Goal: Task Accomplishment & Management: Manage account settings

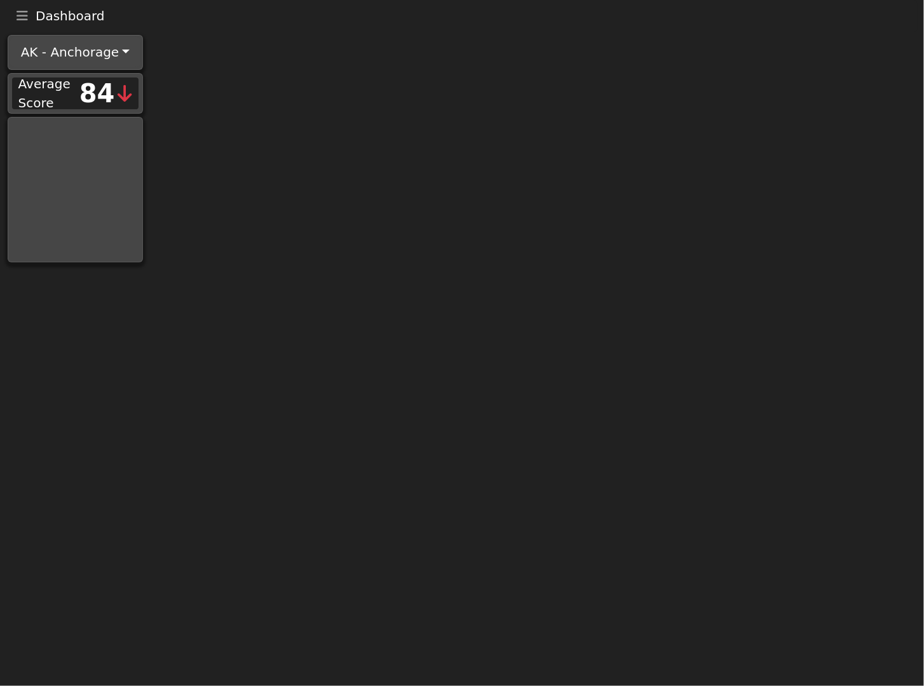
click at [22, 15] on icon "Toggle navigation" at bounding box center [22, 16] width 11 height 13
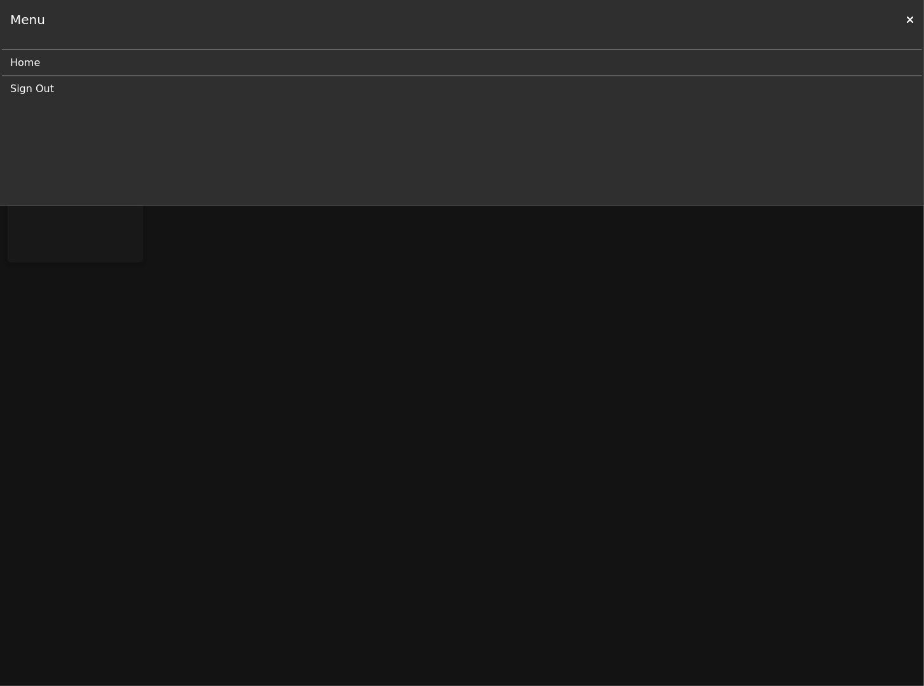
click at [37, 89] on link "Sign Out" at bounding box center [456, 88] width 893 height 25
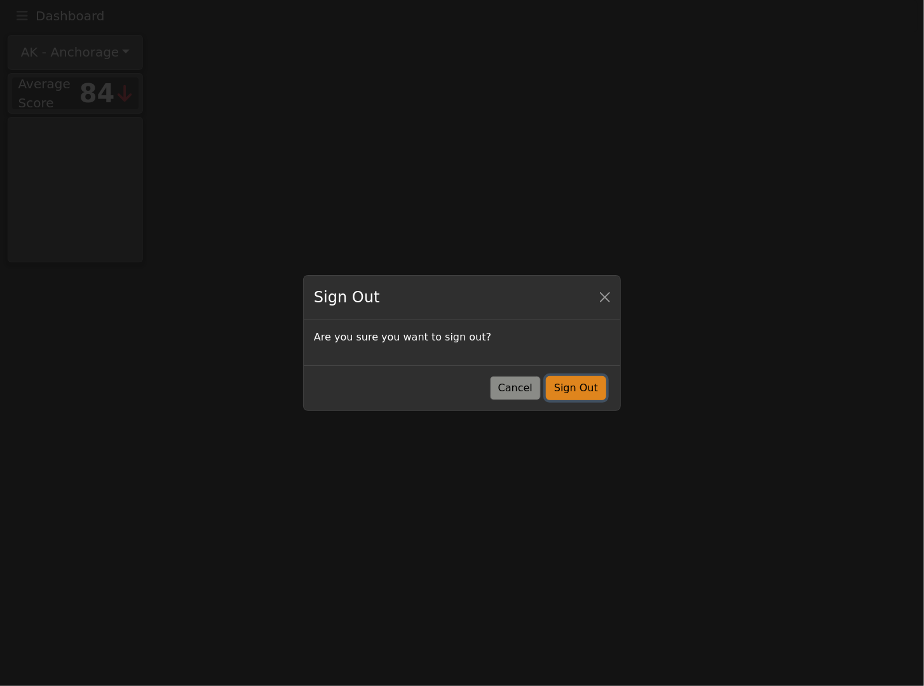
click at [578, 388] on button "Sign Out" at bounding box center [576, 388] width 60 height 24
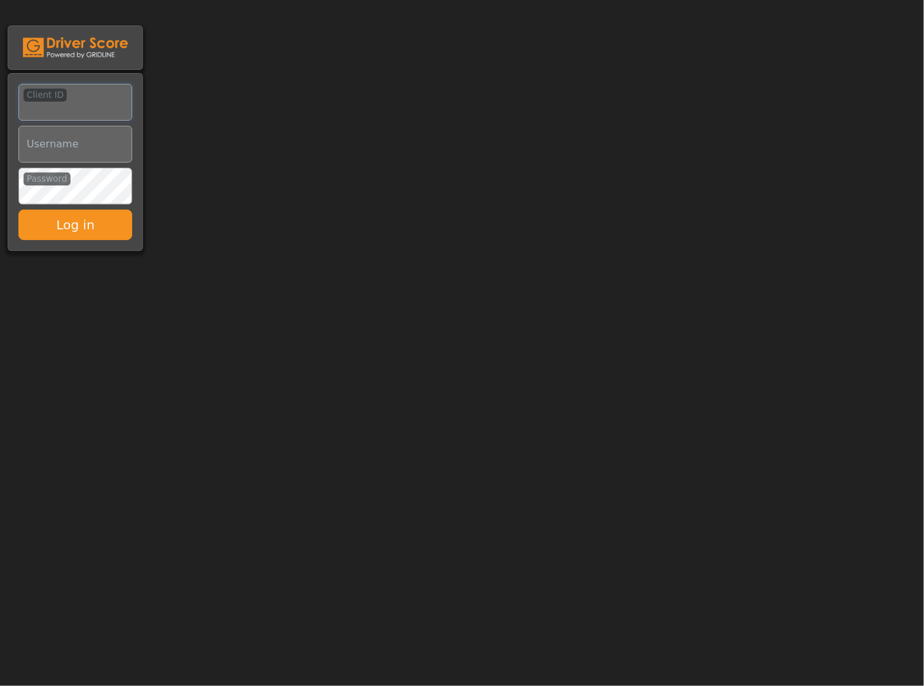
click at [46, 103] on input "Client ID" at bounding box center [75, 102] width 114 height 37
type input "*********"
click at [65, 144] on input "Username" at bounding box center [75, 144] width 114 height 37
type input "**********"
click at [77, 227] on button "Log in" at bounding box center [75, 225] width 114 height 30
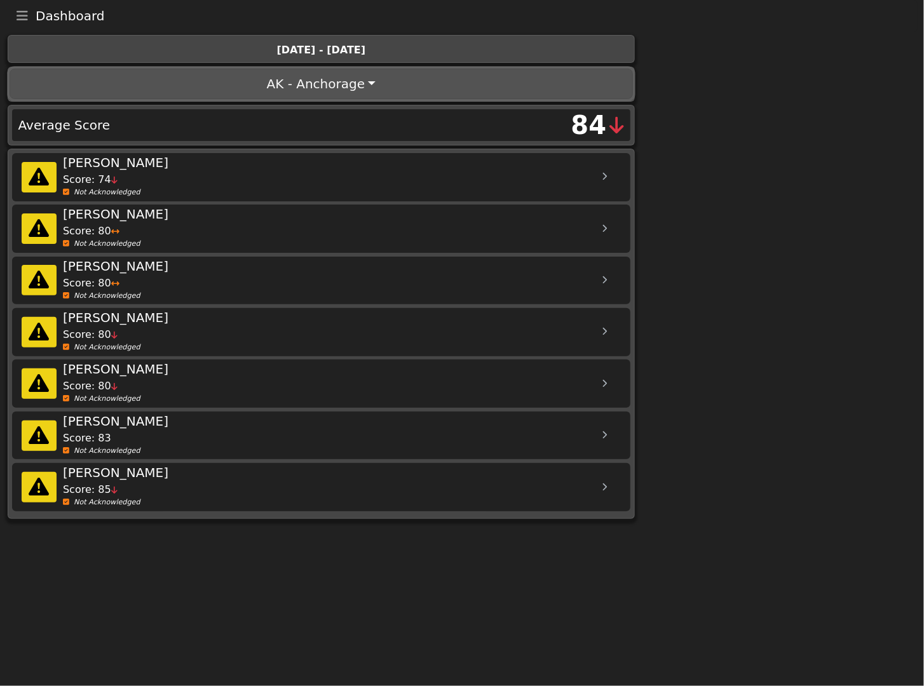
click at [371, 78] on button "AK - Anchorage" at bounding box center [321, 84] width 623 height 30
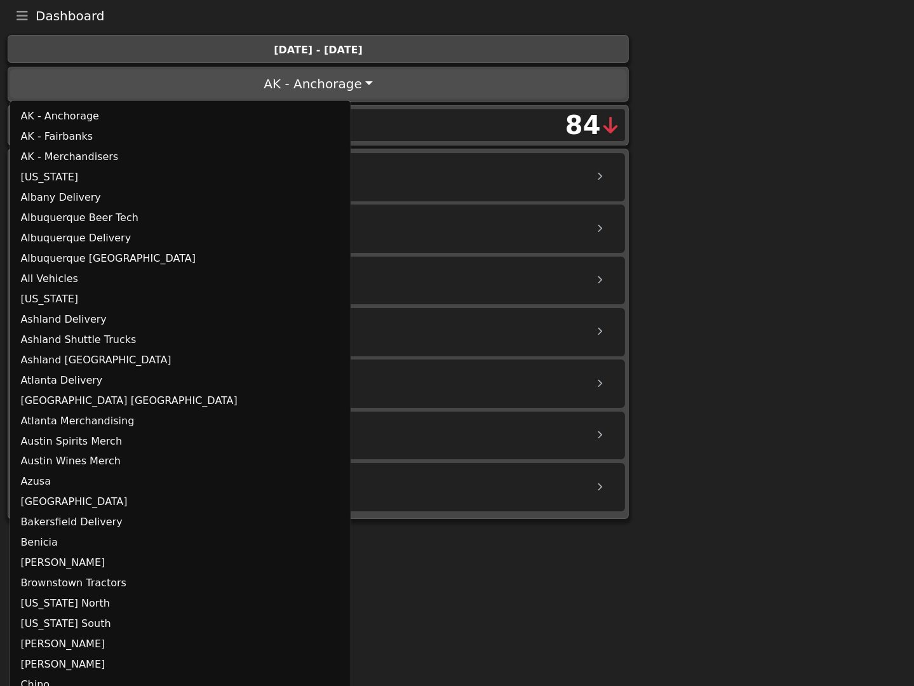
click at [685, 50] on body "Dashboard Menu Home Missed Acknowledgments Sign Out [DATE] - [DATE] AK - [GEOGR…" at bounding box center [457, 261] width 914 height 523
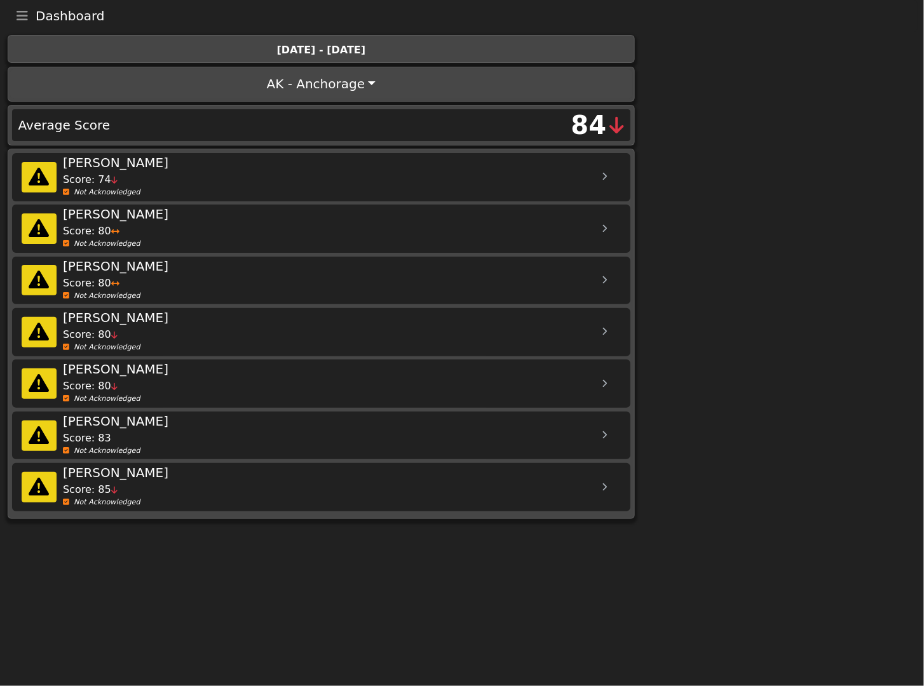
click at [603, 173] on icon at bounding box center [604, 177] width 5 height 8
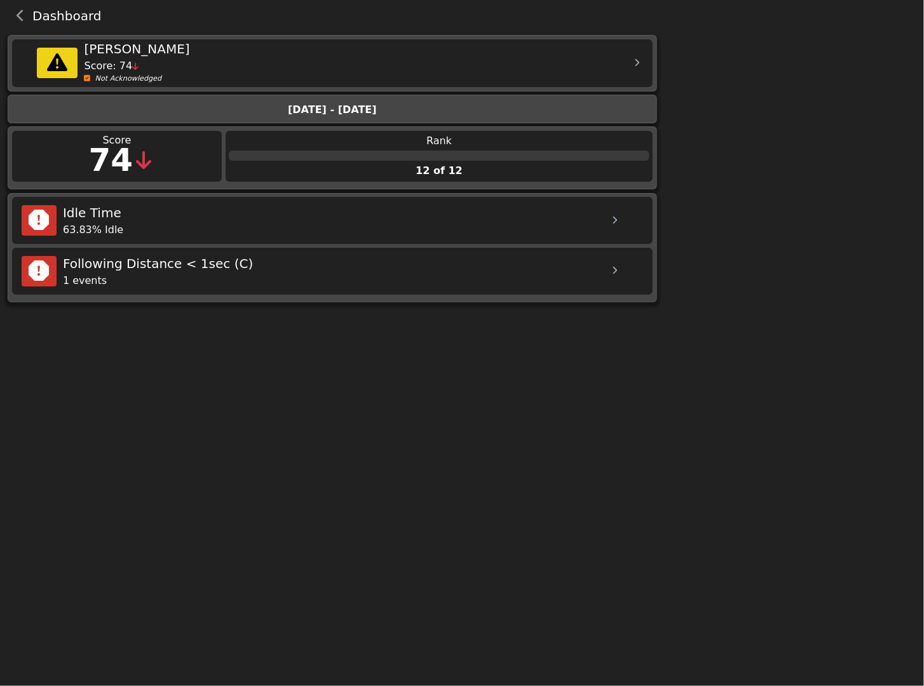
click at [616, 220] on icon at bounding box center [614, 221] width 5 height 8
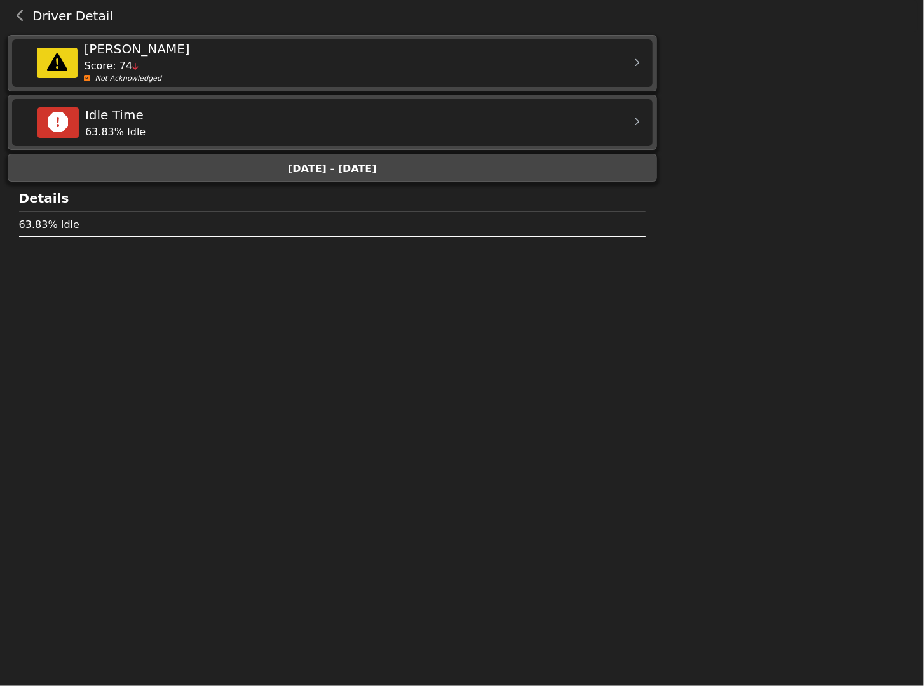
click at [636, 62] on icon at bounding box center [637, 63] width 5 height 8
click at [20, 15] on icon "back navigation" at bounding box center [21, 16] width 8 height 13
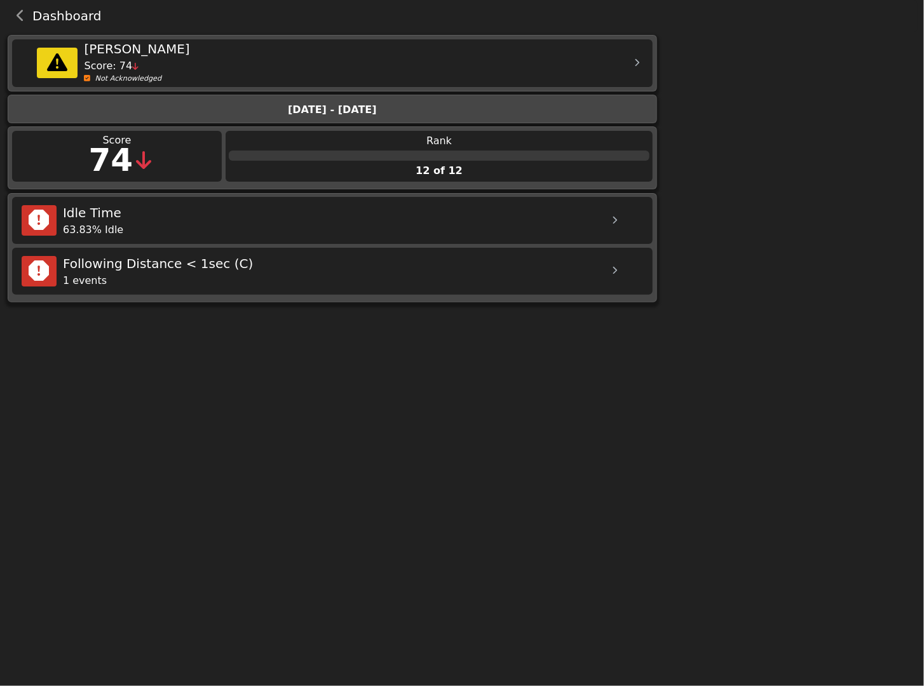
click at [20, 15] on icon "back navigation" at bounding box center [21, 16] width 8 height 13
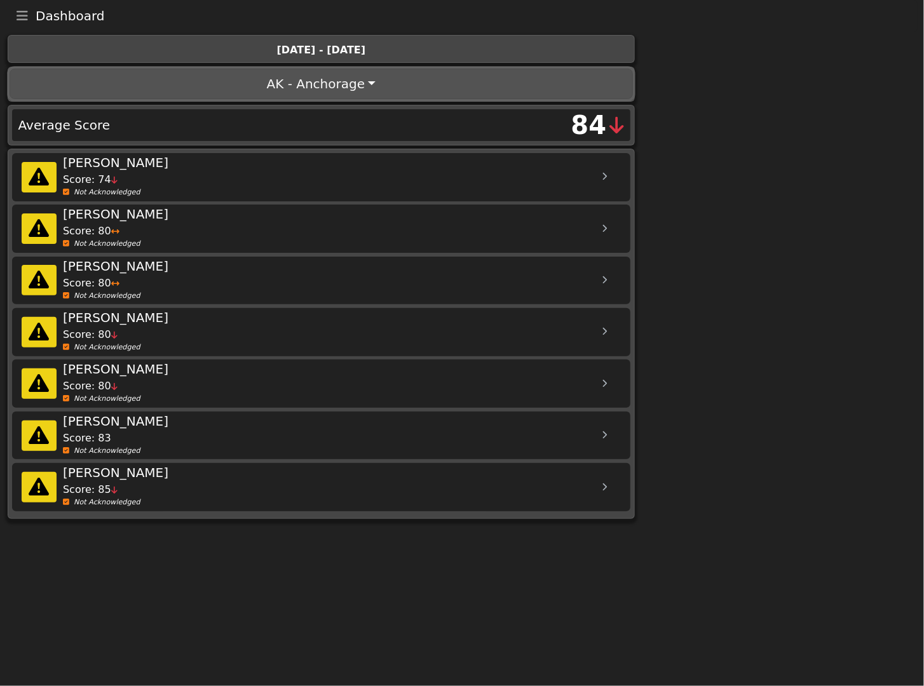
click at [271, 88] on button "AK - Anchorage" at bounding box center [321, 84] width 623 height 30
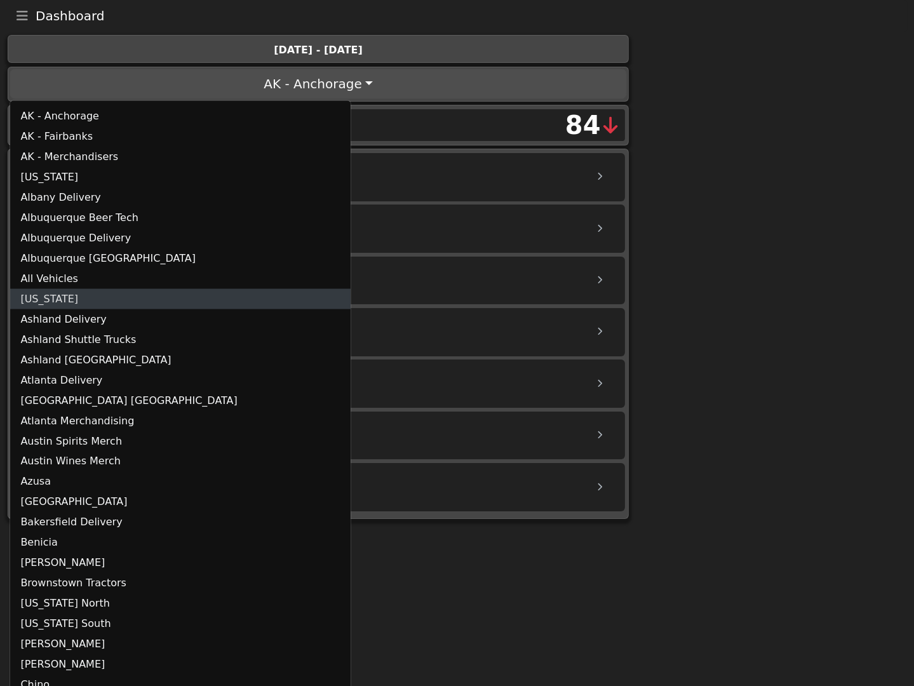
click at [79, 299] on link "[US_STATE]" at bounding box center [180, 299] width 340 height 20
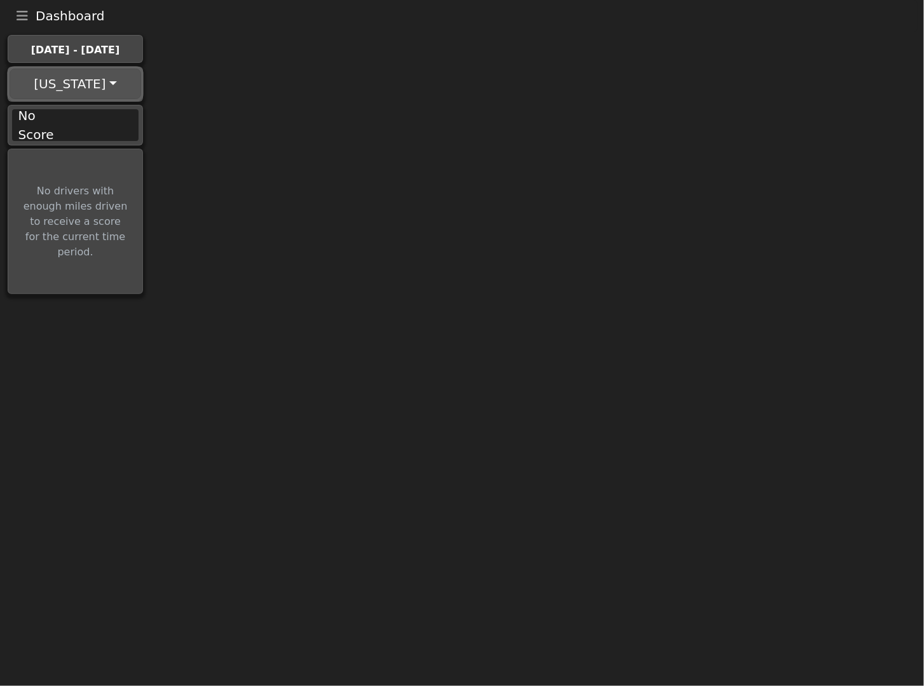
click at [89, 90] on button "[US_STATE]" at bounding box center [75, 84] width 131 height 30
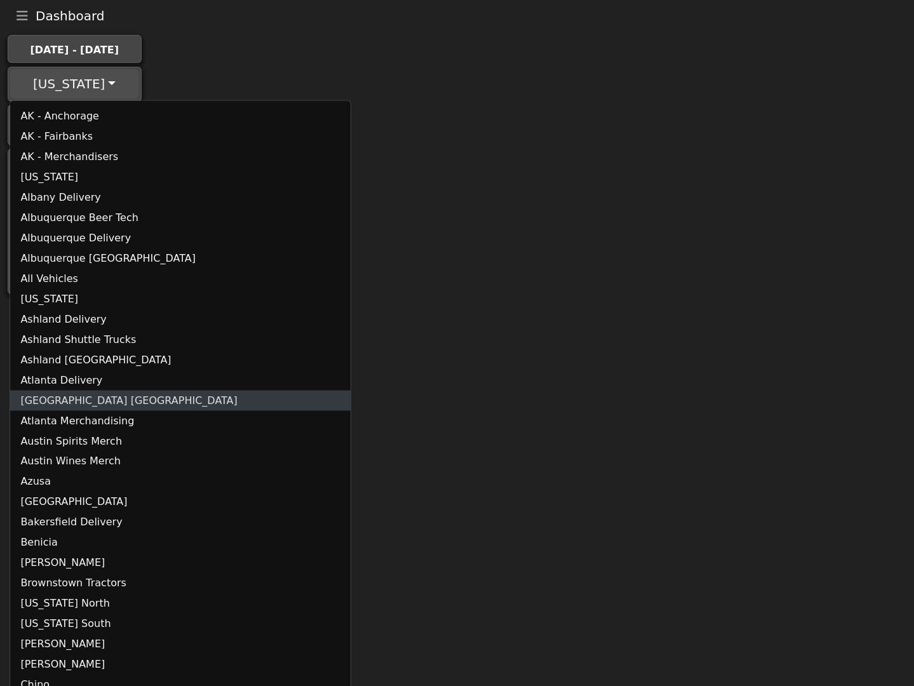
click at [59, 396] on link "[GEOGRAPHIC_DATA] [GEOGRAPHIC_DATA]" at bounding box center [180, 401] width 340 height 20
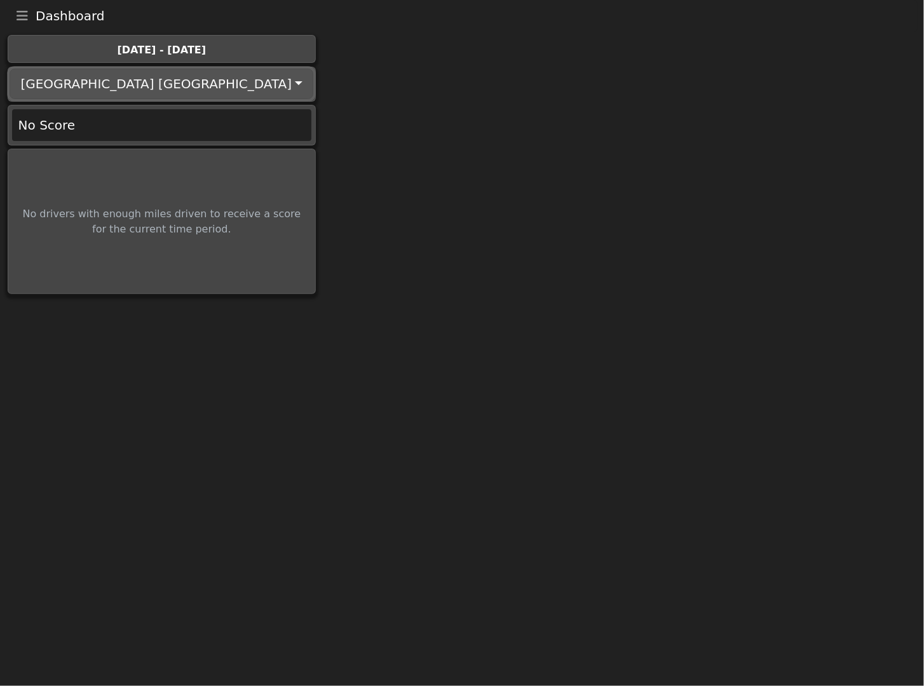
click at [104, 71] on button "[GEOGRAPHIC_DATA] [GEOGRAPHIC_DATA]" at bounding box center [162, 84] width 304 height 30
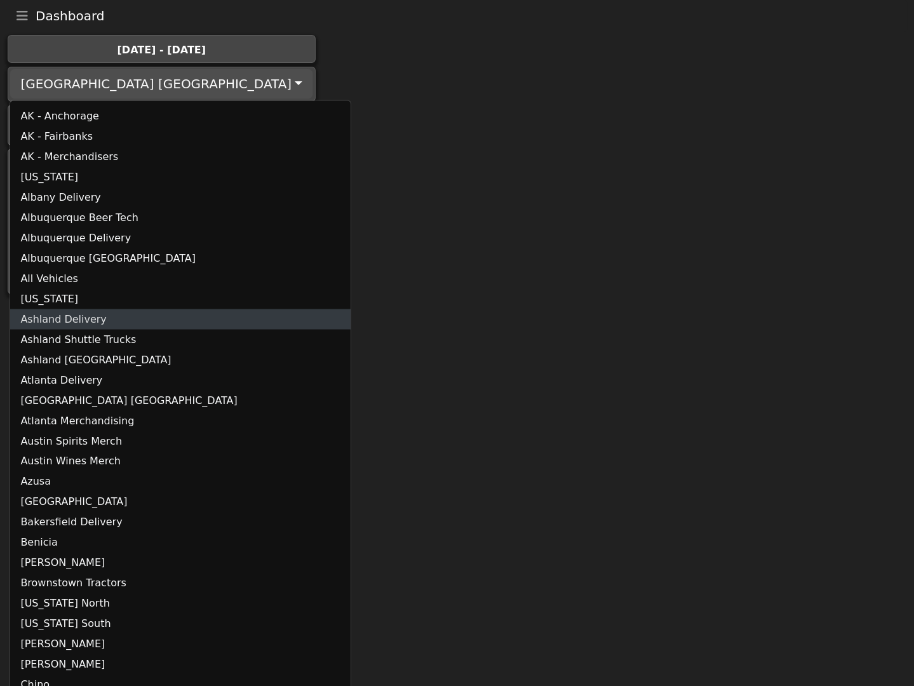
click at [96, 316] on link "Ashland Delivery" at bounding box center [180, 319] width 340 height 20
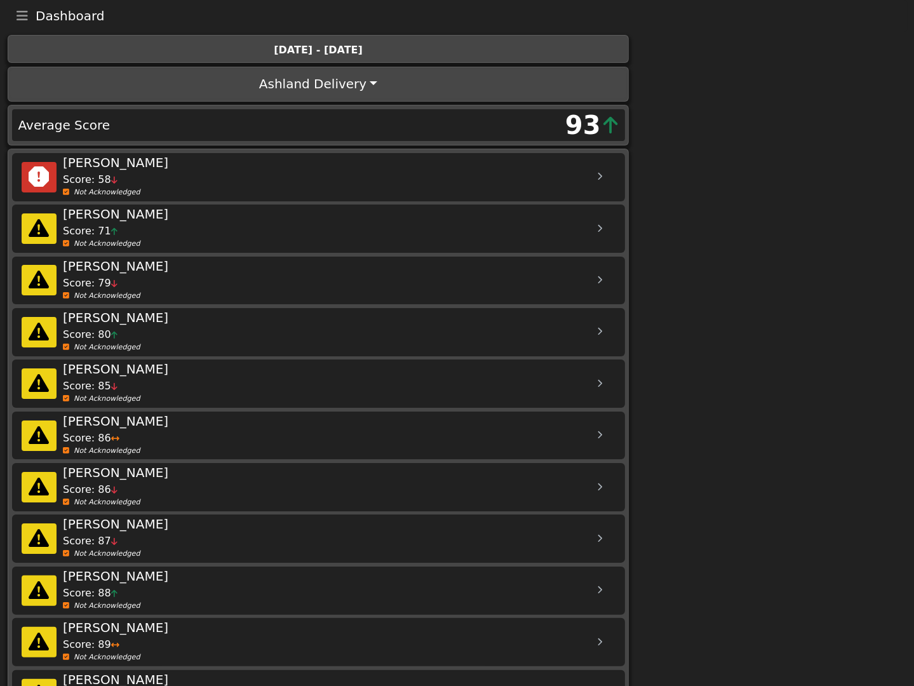
click at [24, 17] on icon "Toggle navigation" at bounding box center [22, 16] width 11 height 13
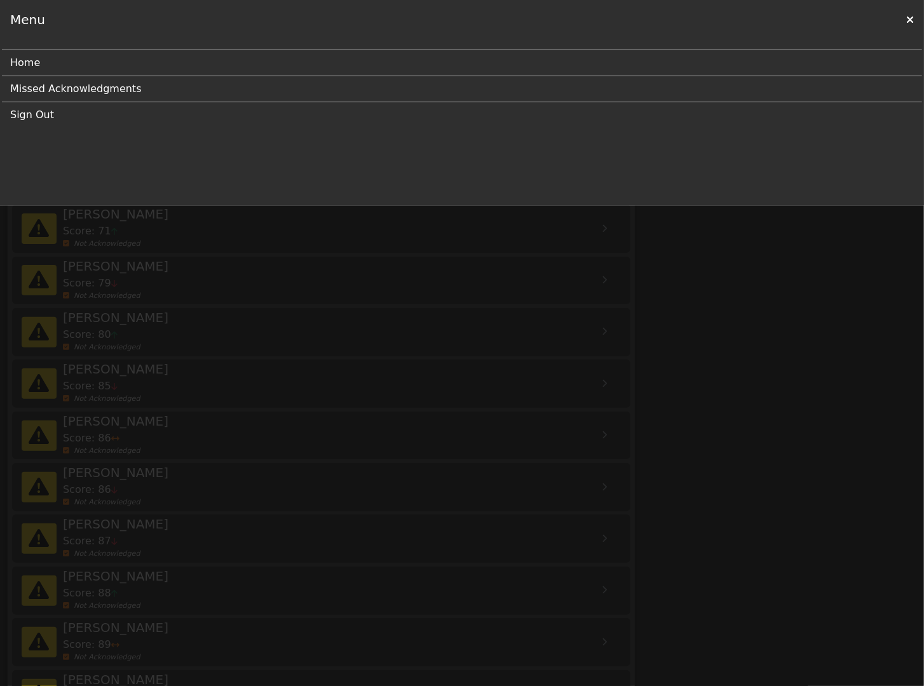
click at [49, 90] on link "Missed Acknowledgments" at bounding box center [456, 88] width 893 height 25
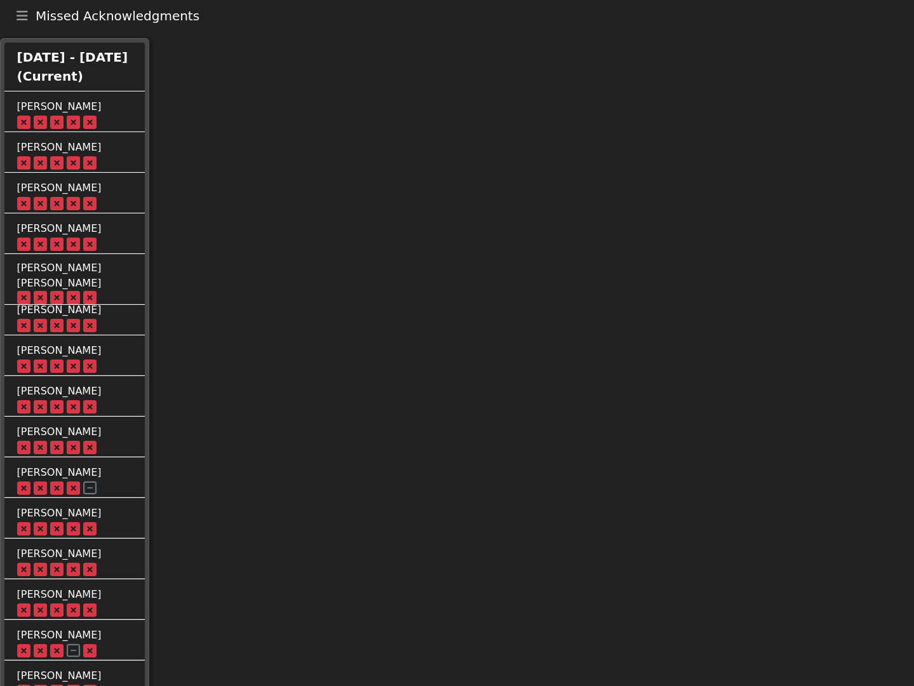
click at [18, 17] on icon "Toggle navigation" at bounding box center [22, 16] width 11 height 13
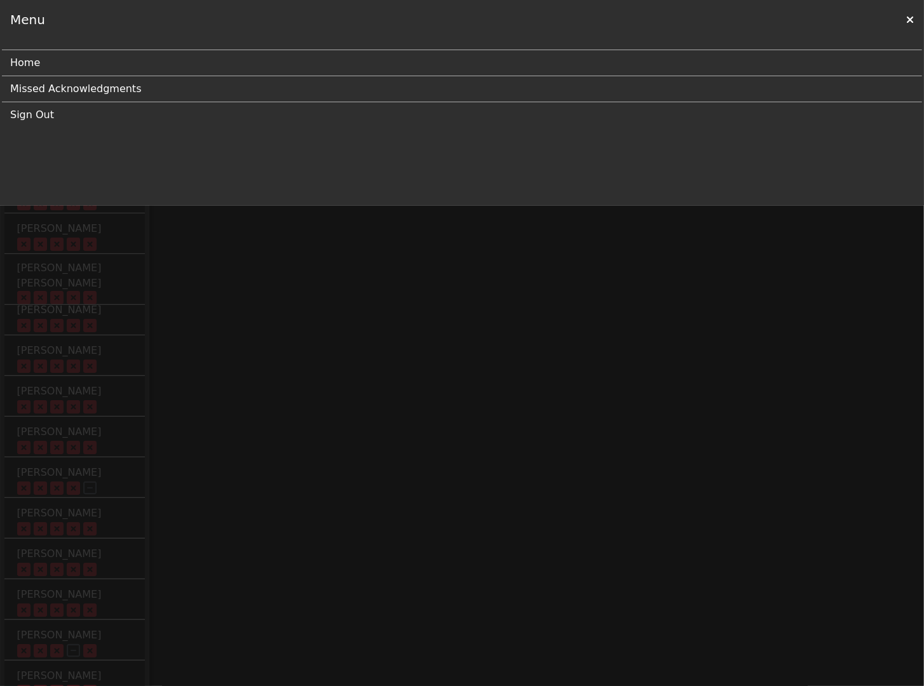
click at [25, 63] on link "Home" at bounding box center [456, 62] width 893 height 25
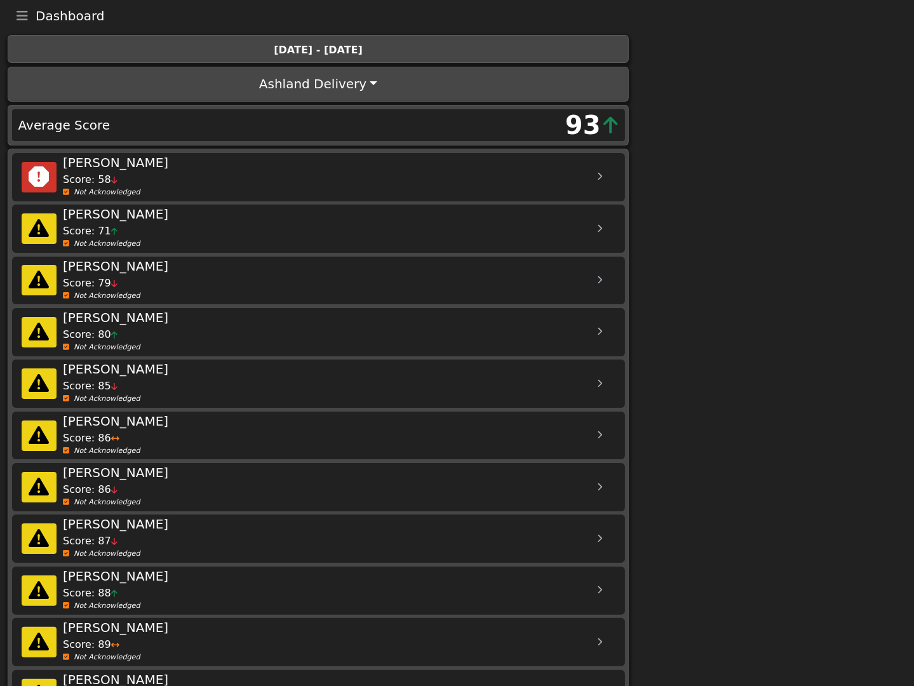
click at [602, 383] on icon at bounding box center [599, 384] width 5 height 8
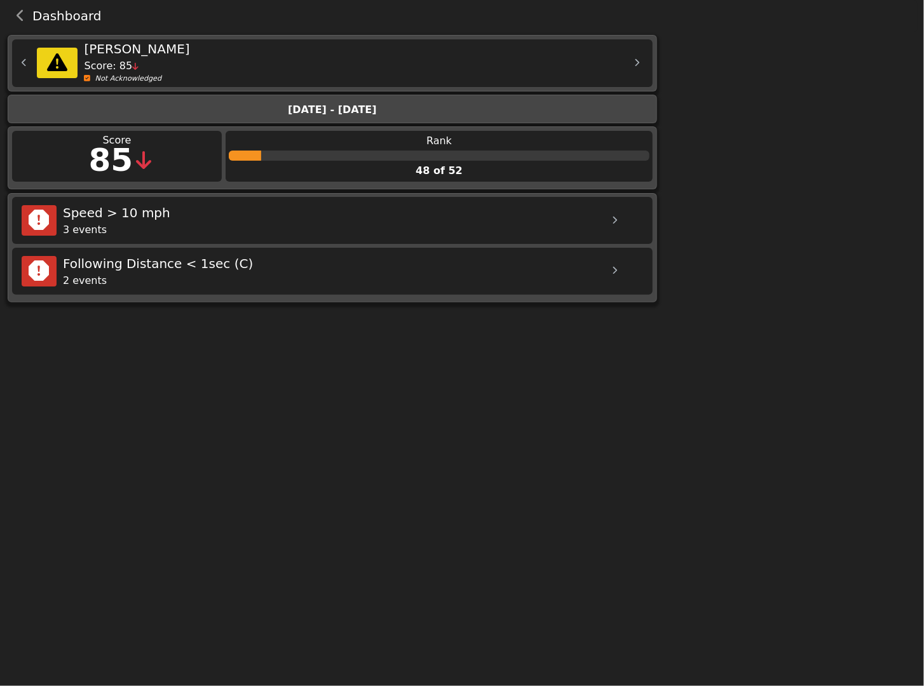
click at [619, 222] on div at bounding box center [614, 221] width 32 height 32
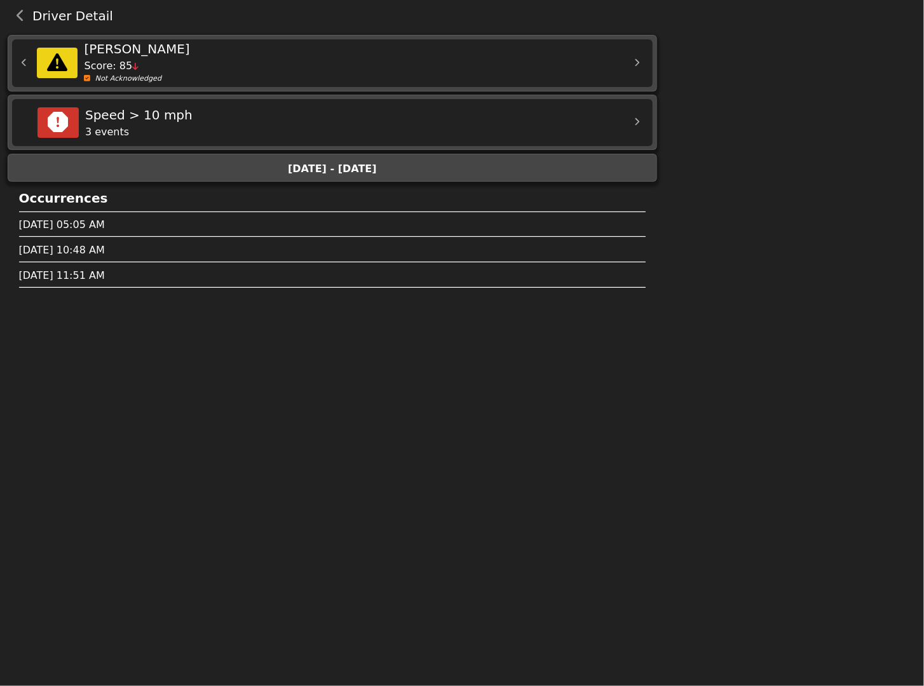
click at [20, 13] on icon "back navigation" at bounding box center [21, 16] width 8 height 13
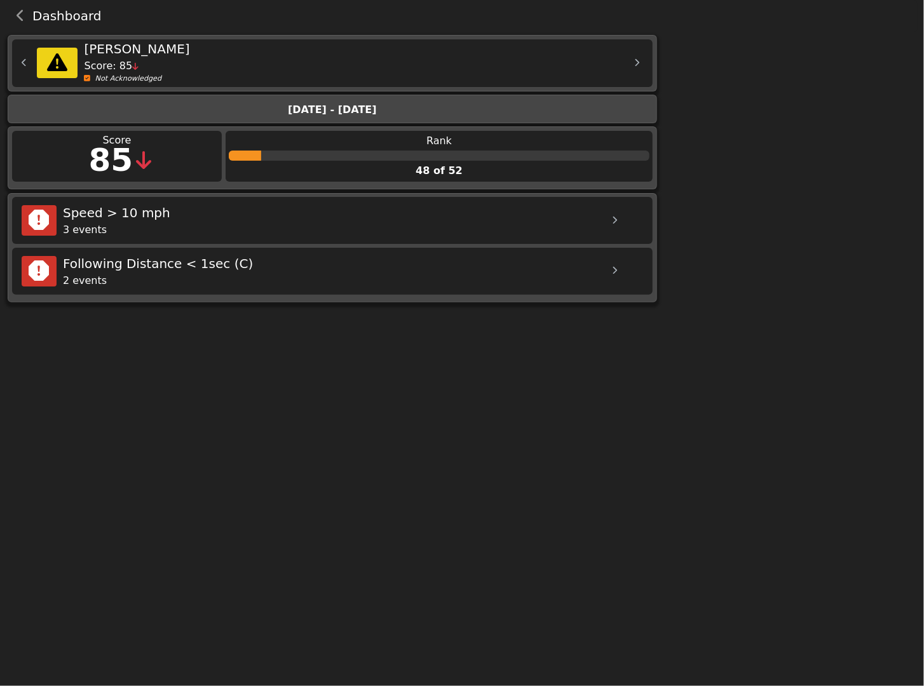
click at [20, 13] on icon "back navigation" at bounding box center [21, 16] width 8 height 13
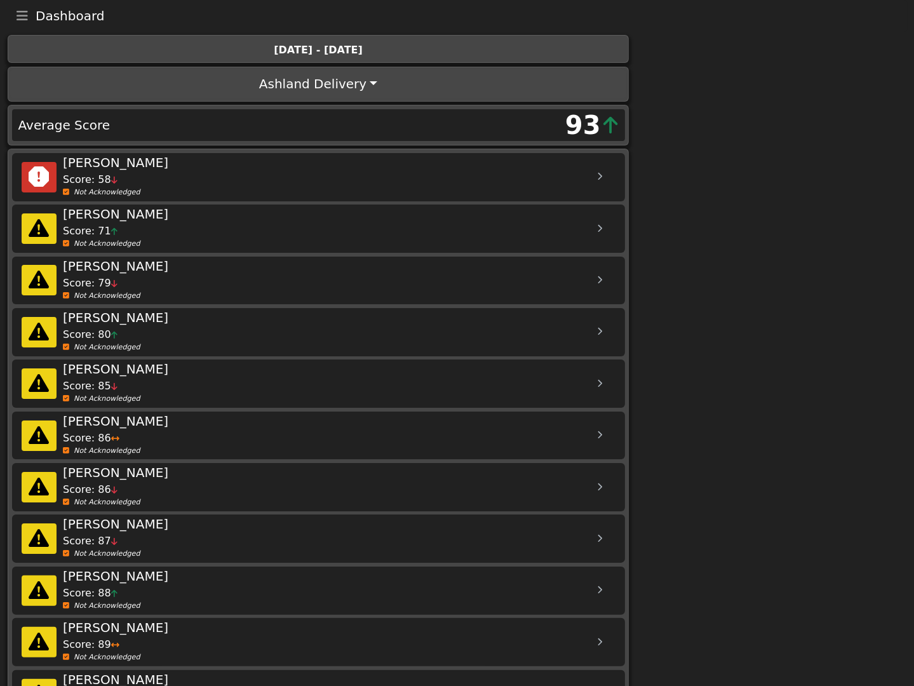
click at [23, 17] on icon "Toggle navigation" at bounding box center [22, 16] width 11 height 13
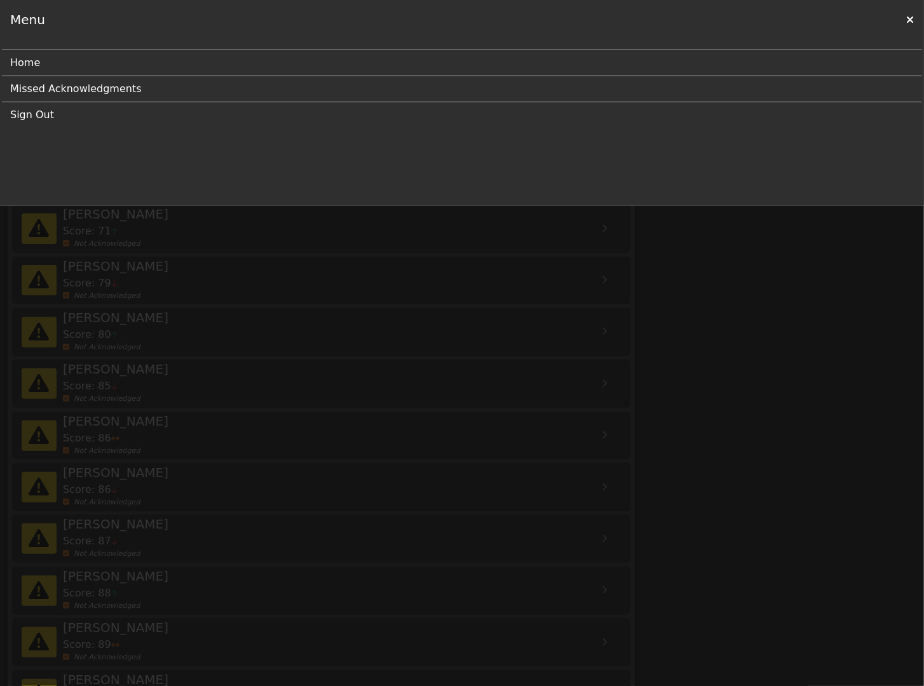
click at [39, 113] on link "Sign Out" at bounding box center [456, 114] width 893 height 25
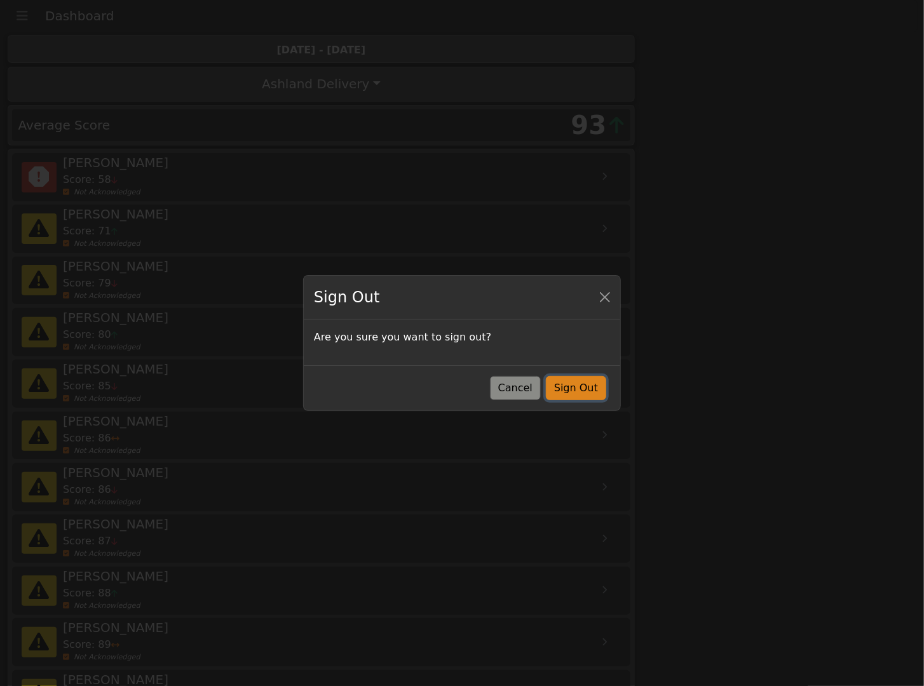
click at [589, 388] on button "Sign Out" at bounding box center [576, 388] width 60 height 24
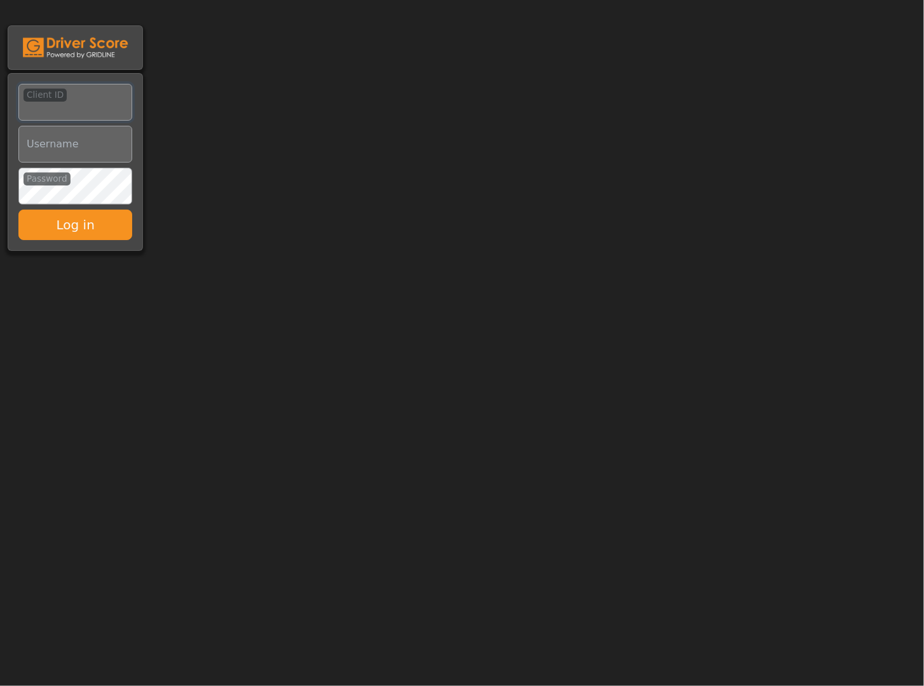
click at [69, 104] on input "Client ID" at bounding box center [75, 102] width 114 height 37
type input "********"
type input "**********"
click at [75, 231] on button "Log in" at bounding box center [75, 225] width 114 height 30
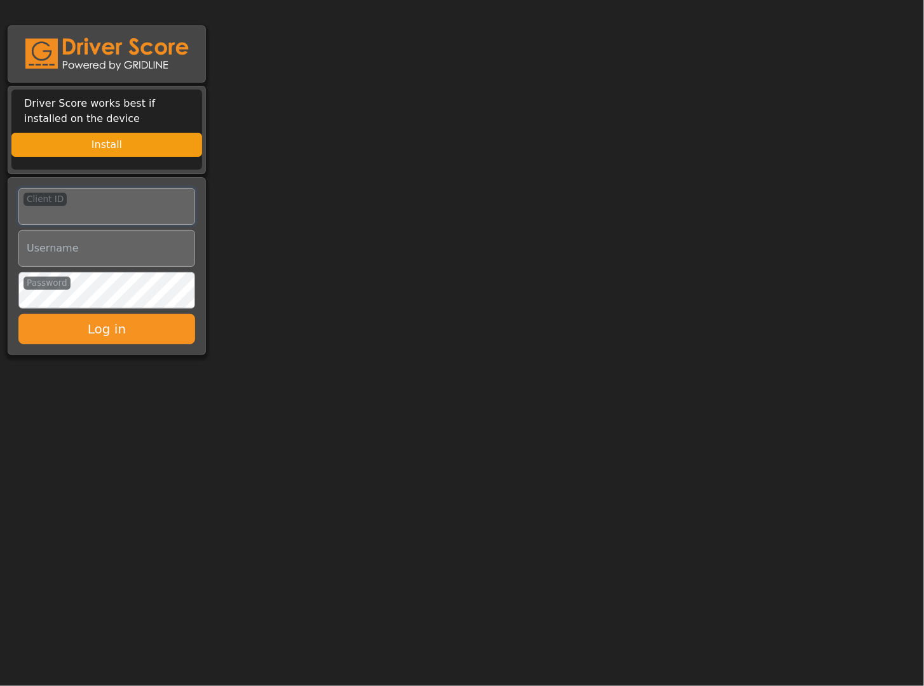
click at [85, 203] on input "Client ID" at bounding box center [106, 206] width 177 height 37
type input "*********"
type input "*"
type input "**********"
click at [104, 330] on button "Log in" at bounding box center [106, 329] width 177 height 30
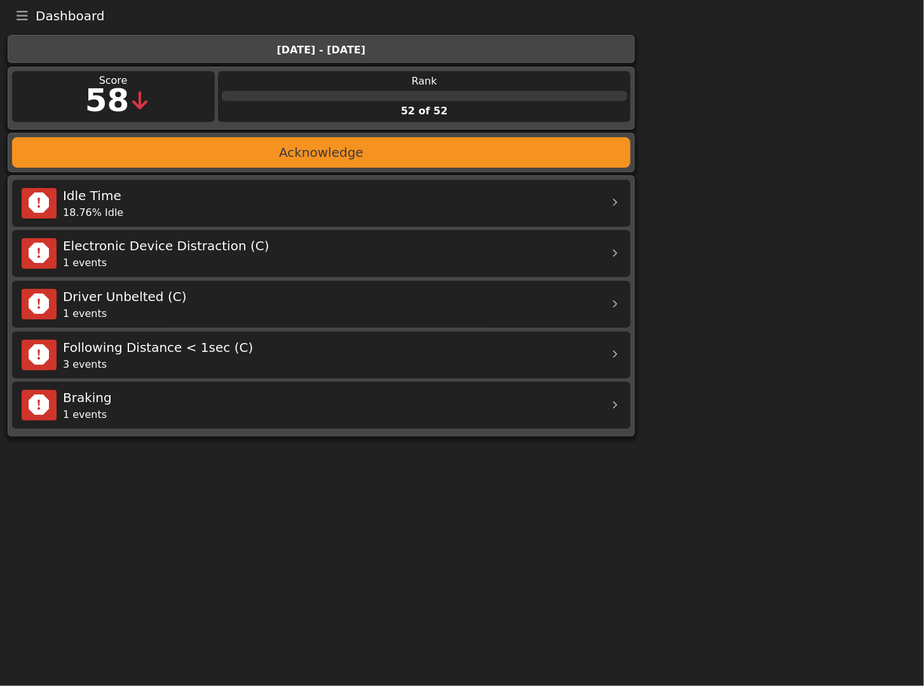
click at [616, 211] on div at bounding box center [614, 203] width 32 height 32
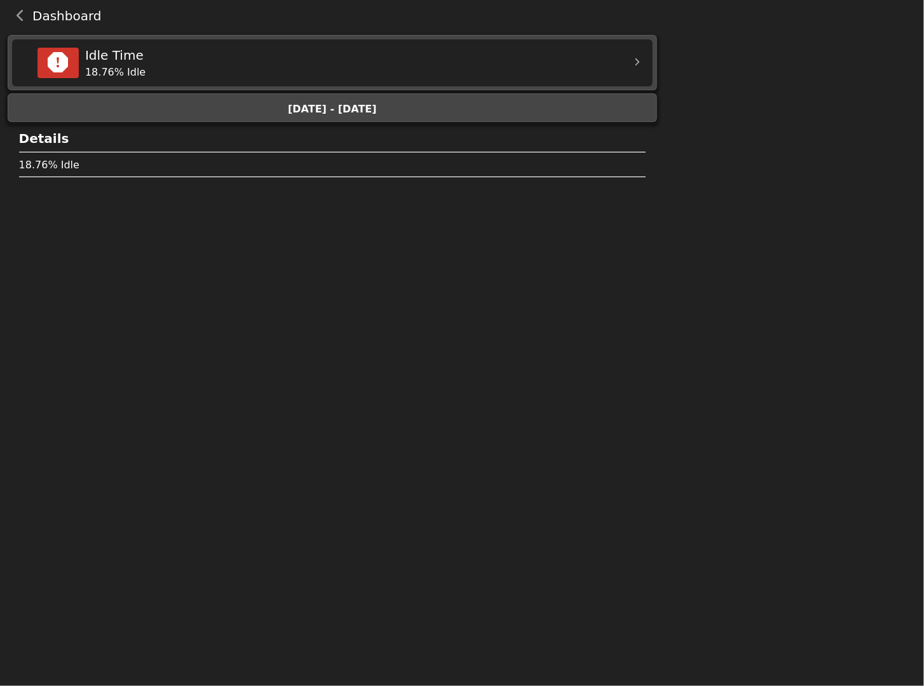
click at [20, 15] on icon "back navigation" at bounding box center [21, 16] width 8 height 13
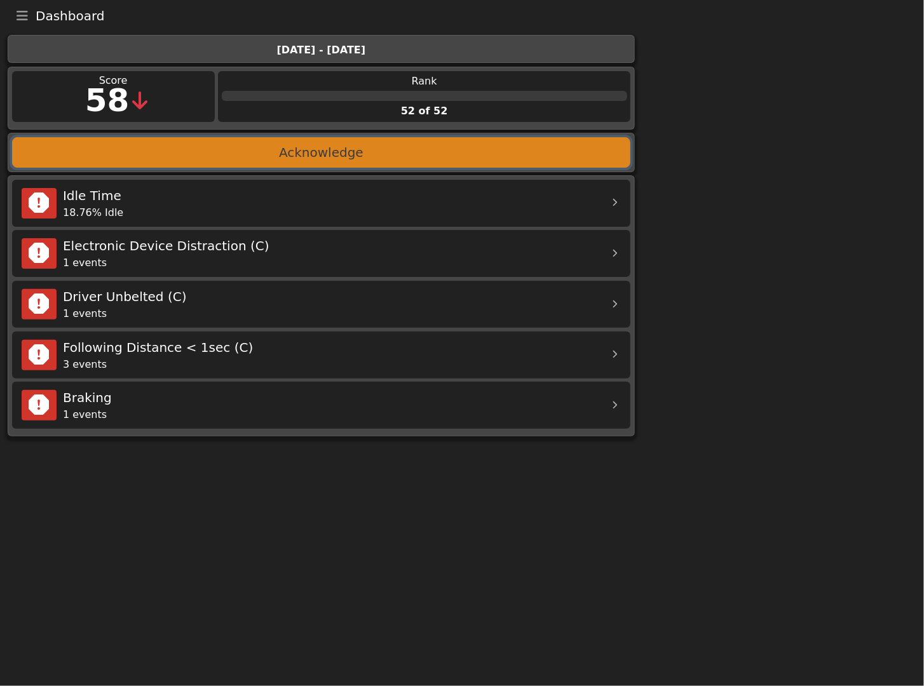
click at [328, 151] on button "Acknowledge" at bounding box center [321, 152] width 619 height 30
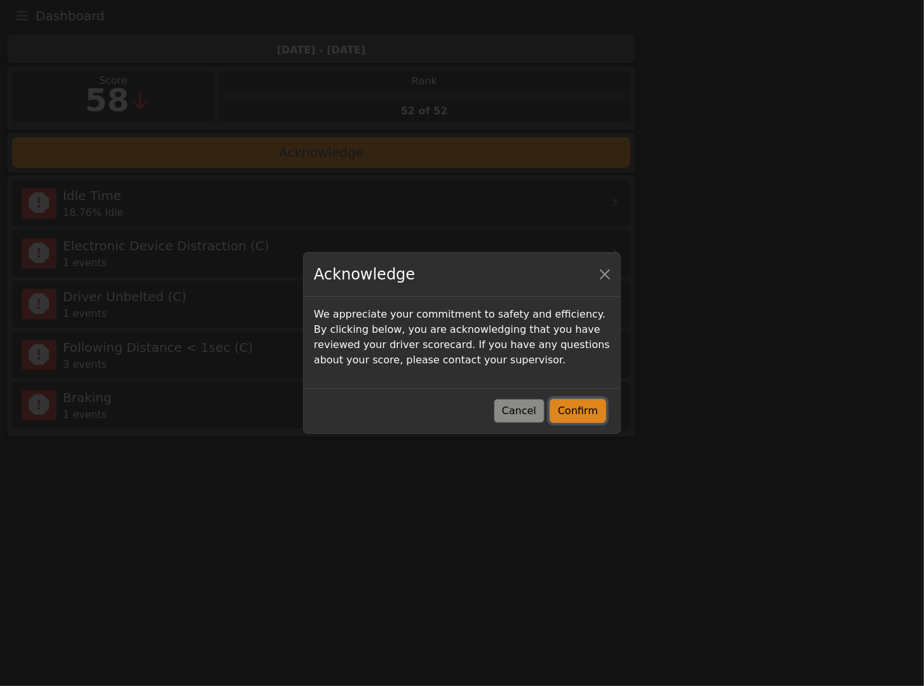
click at [578, 411] on button "Confirm" at bounding box center [577, 411] width 57 height 24
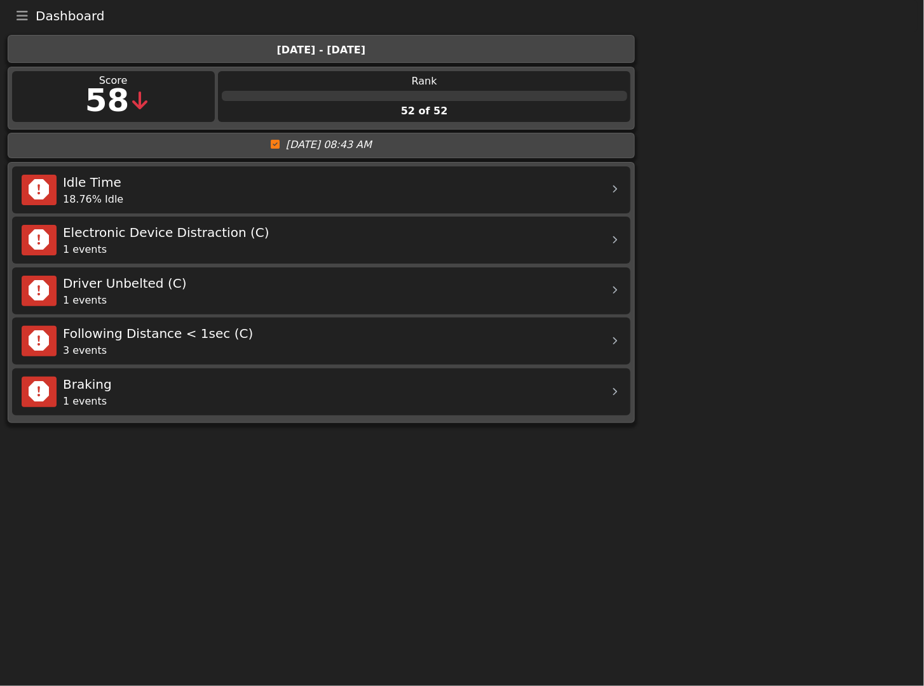
click at [17, 20] on icon "Toggle navigation" at bounding box center [22, 16] width 11 height 13
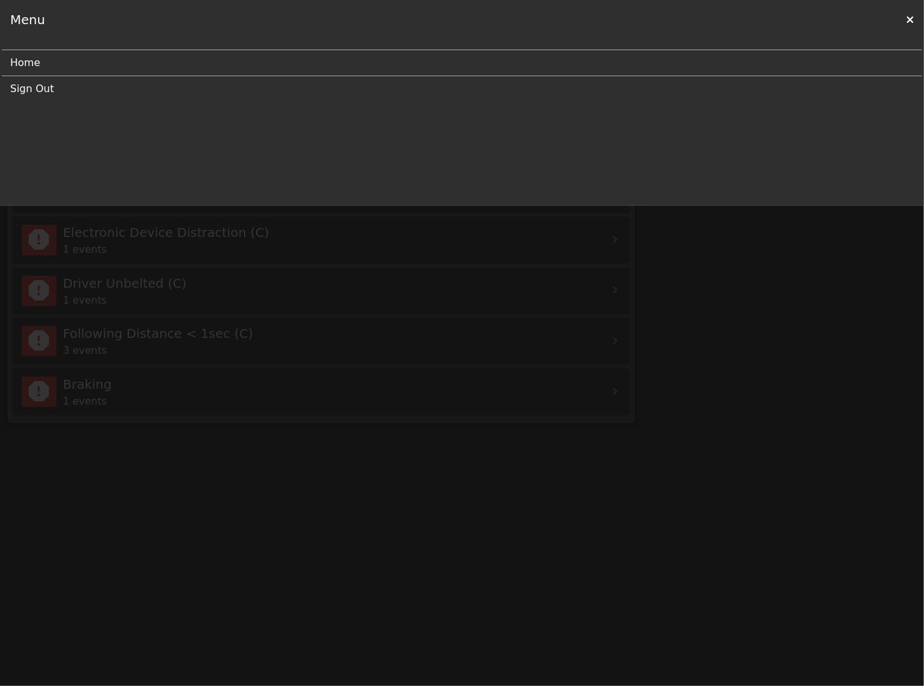
click at [30, 65] on link "Home" at bounding box center [456, 62] width 893 height 25
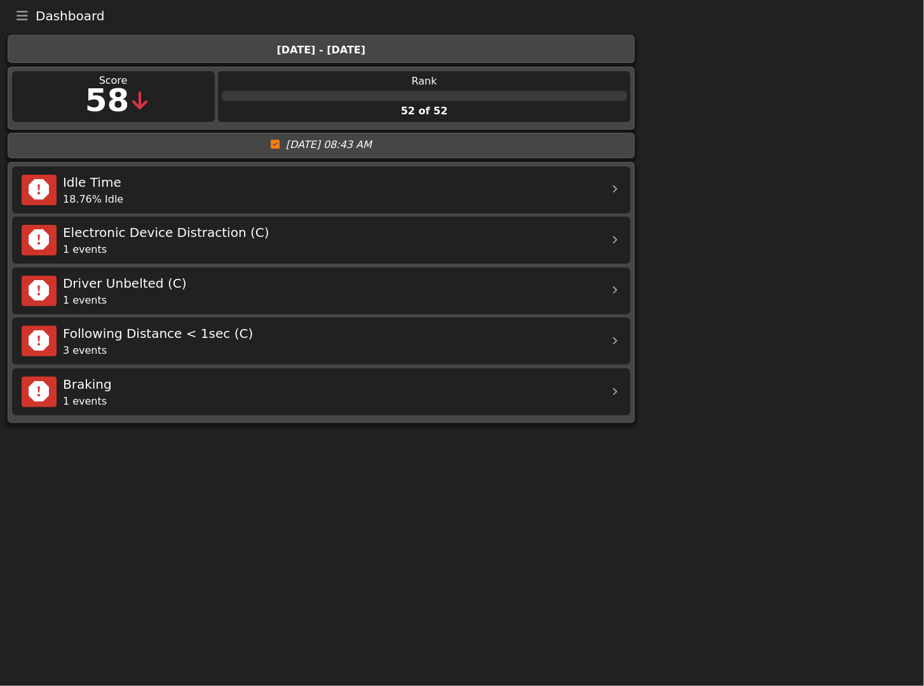
click at [20, 20] on icon "Toggle navigation" at bounding box center [22, 16] width 11 height 13
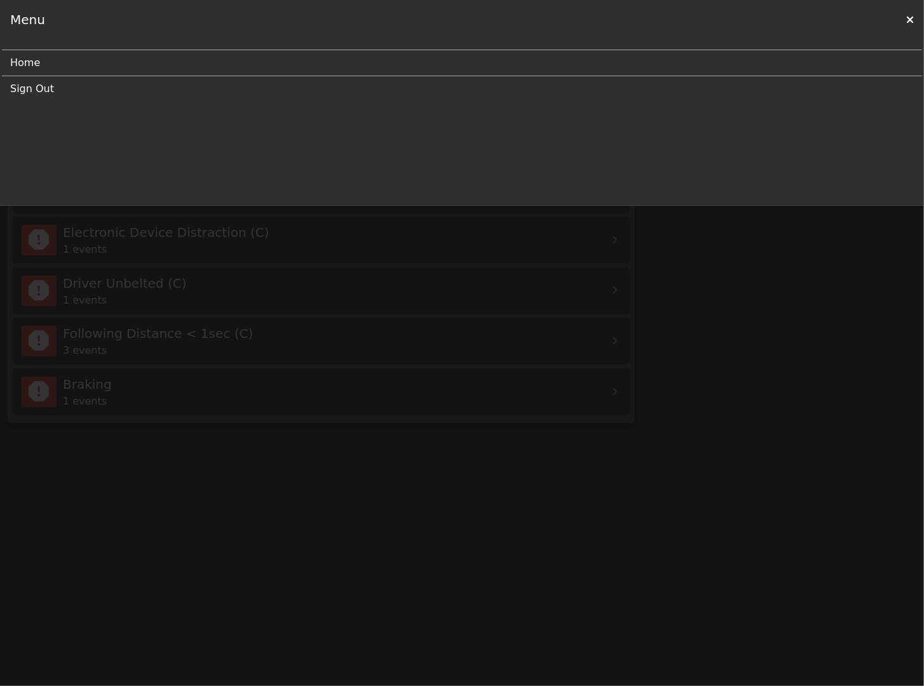
click at [43, 88] on link "Sign Out" at bounding box center [456, 88] width 893 height 25
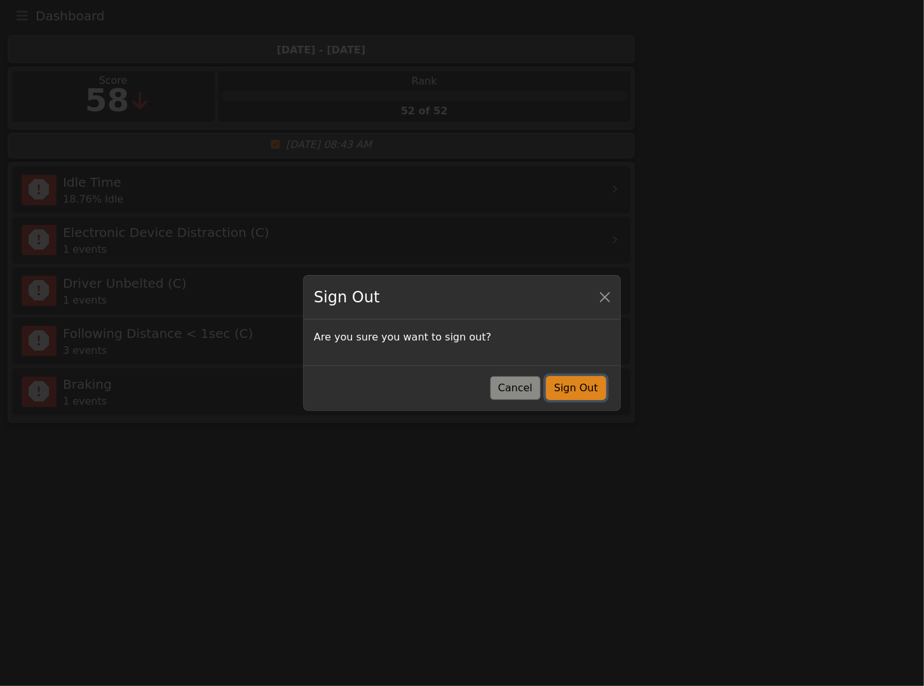
click at [588, 390] on button "Sign Out" at bounding box center [576, 388] width 60 height 24
